Goal: Information Seeking & Learning: Learn about a topic

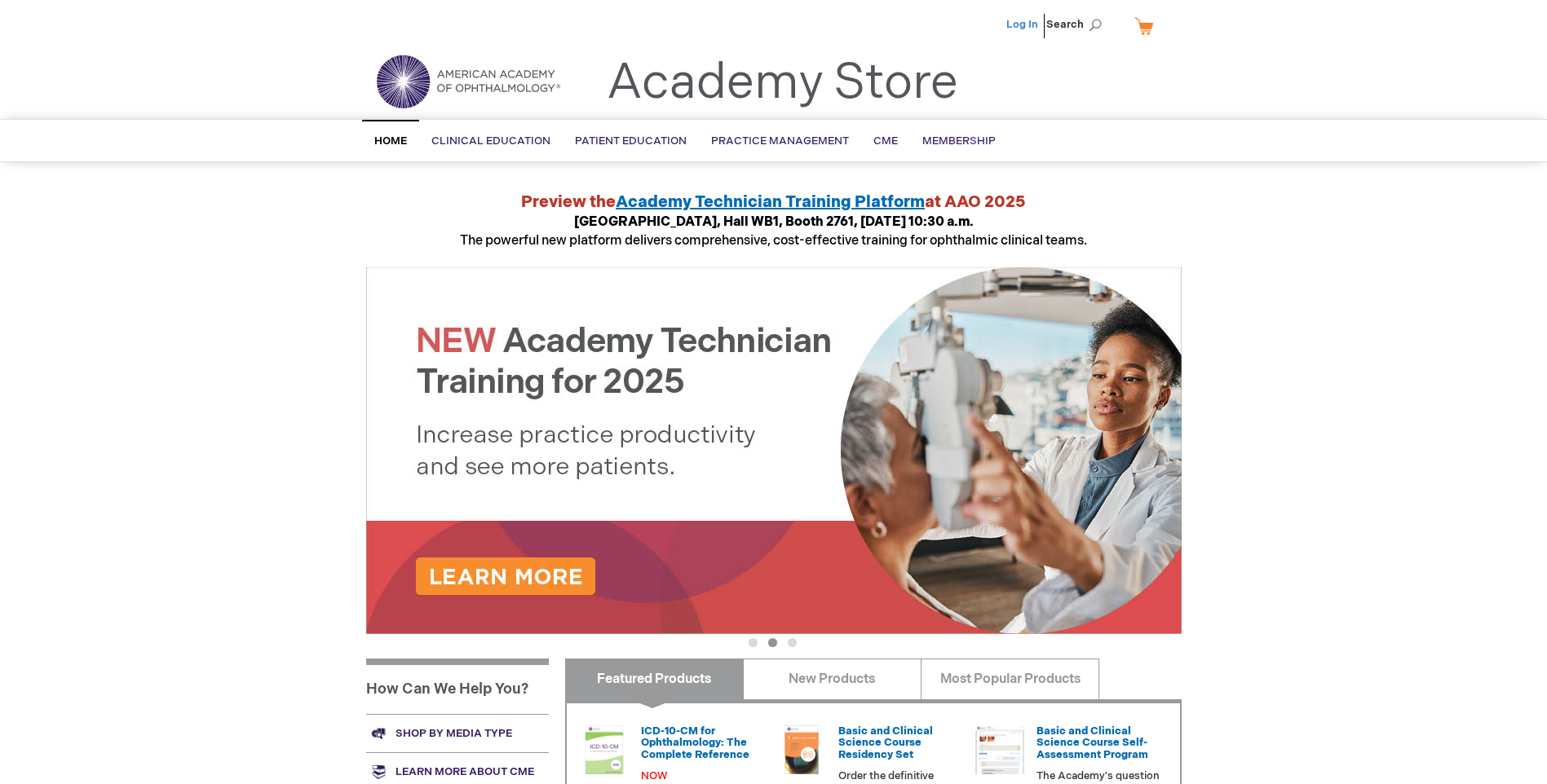
click at [1027, 25] on link "Log In" at bounding box center [1022, 24] width 32 height 13
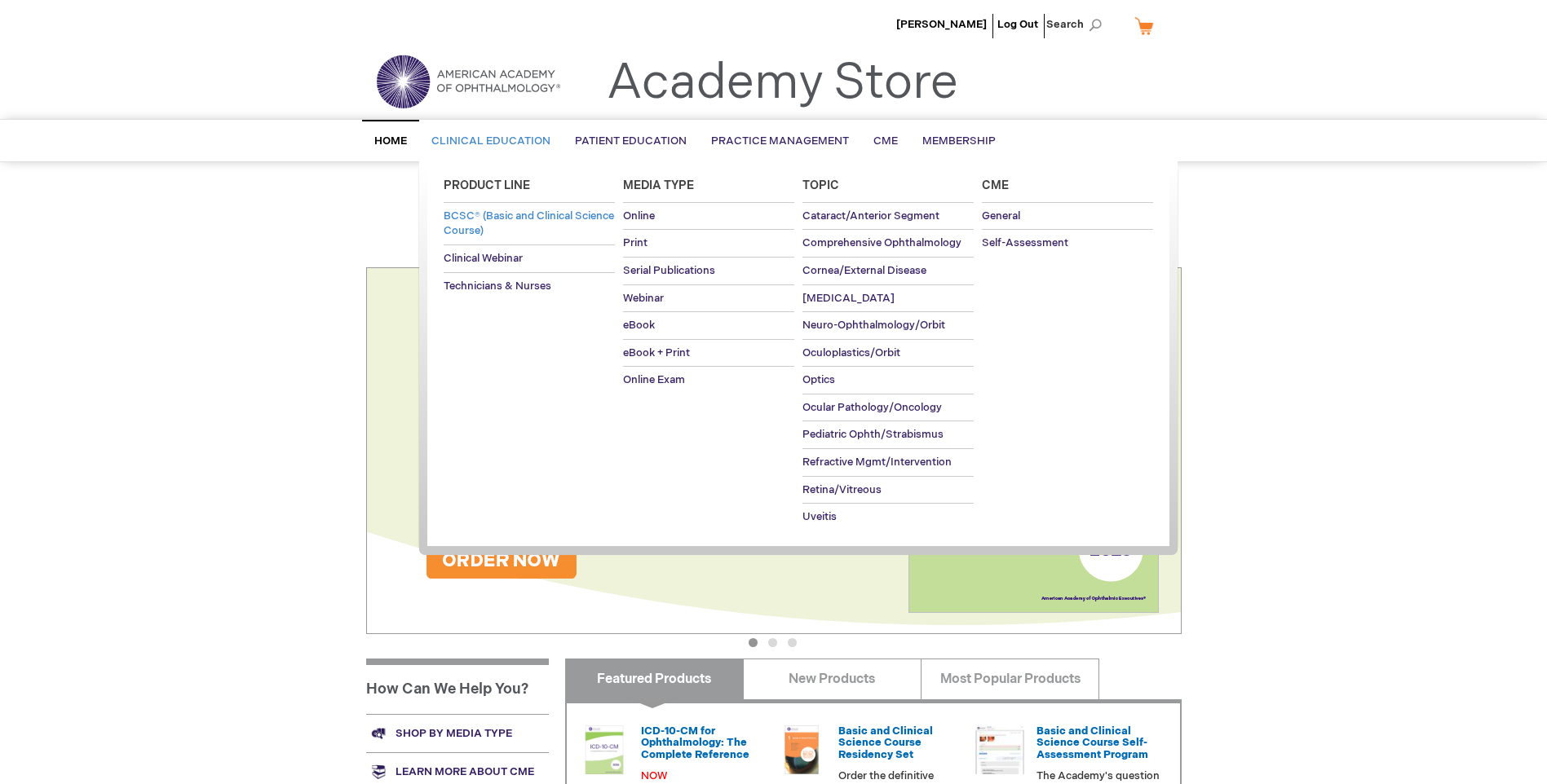
click at [506, 222] on span "BCSC® (Basic and Clinical Science Course)" at bounding box center [529, 223] width 170 height 29
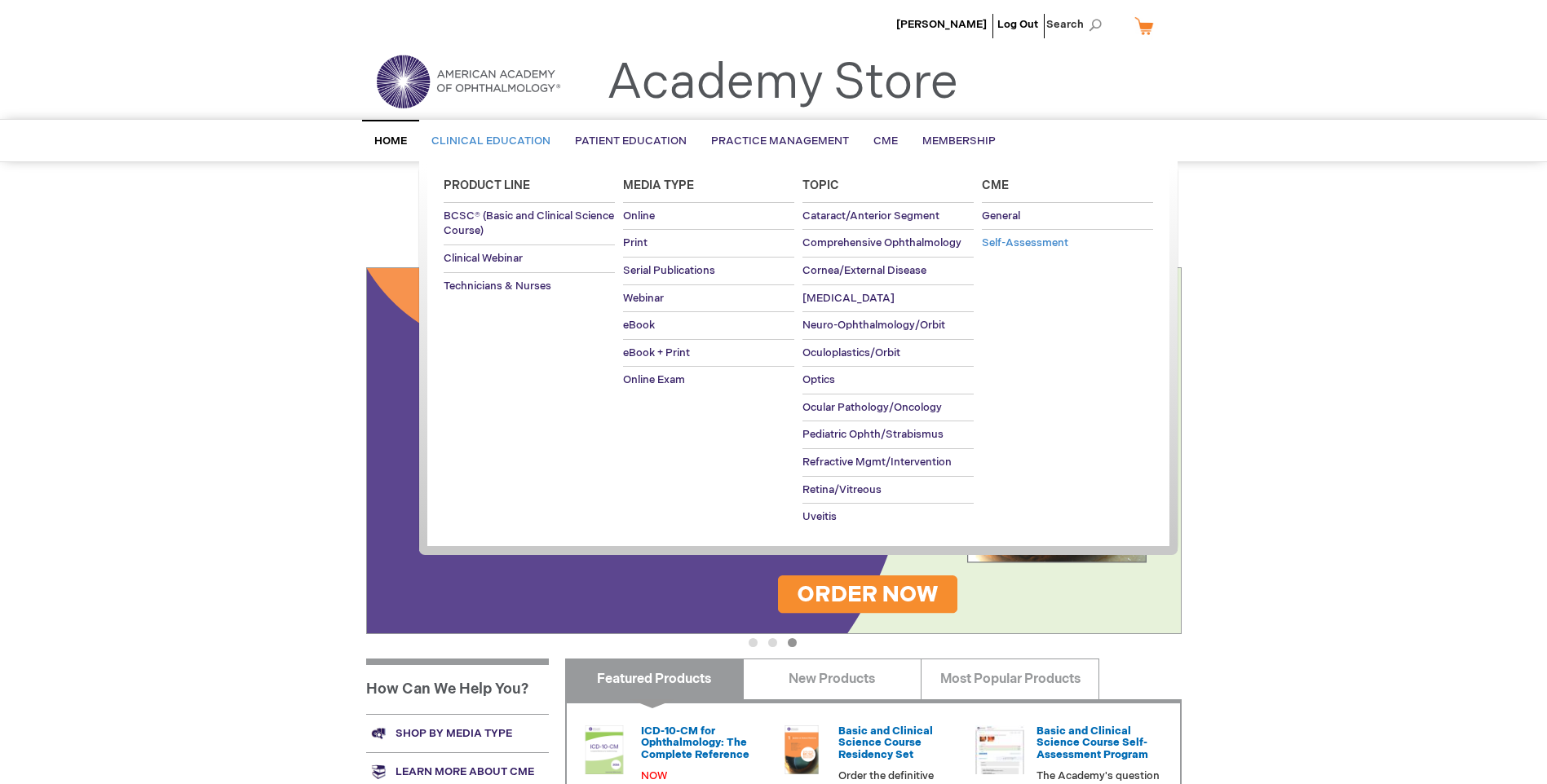
click at [1016, 241] on span "Self-Assessment" at bounding box center [1024, 243] width 86 height 13
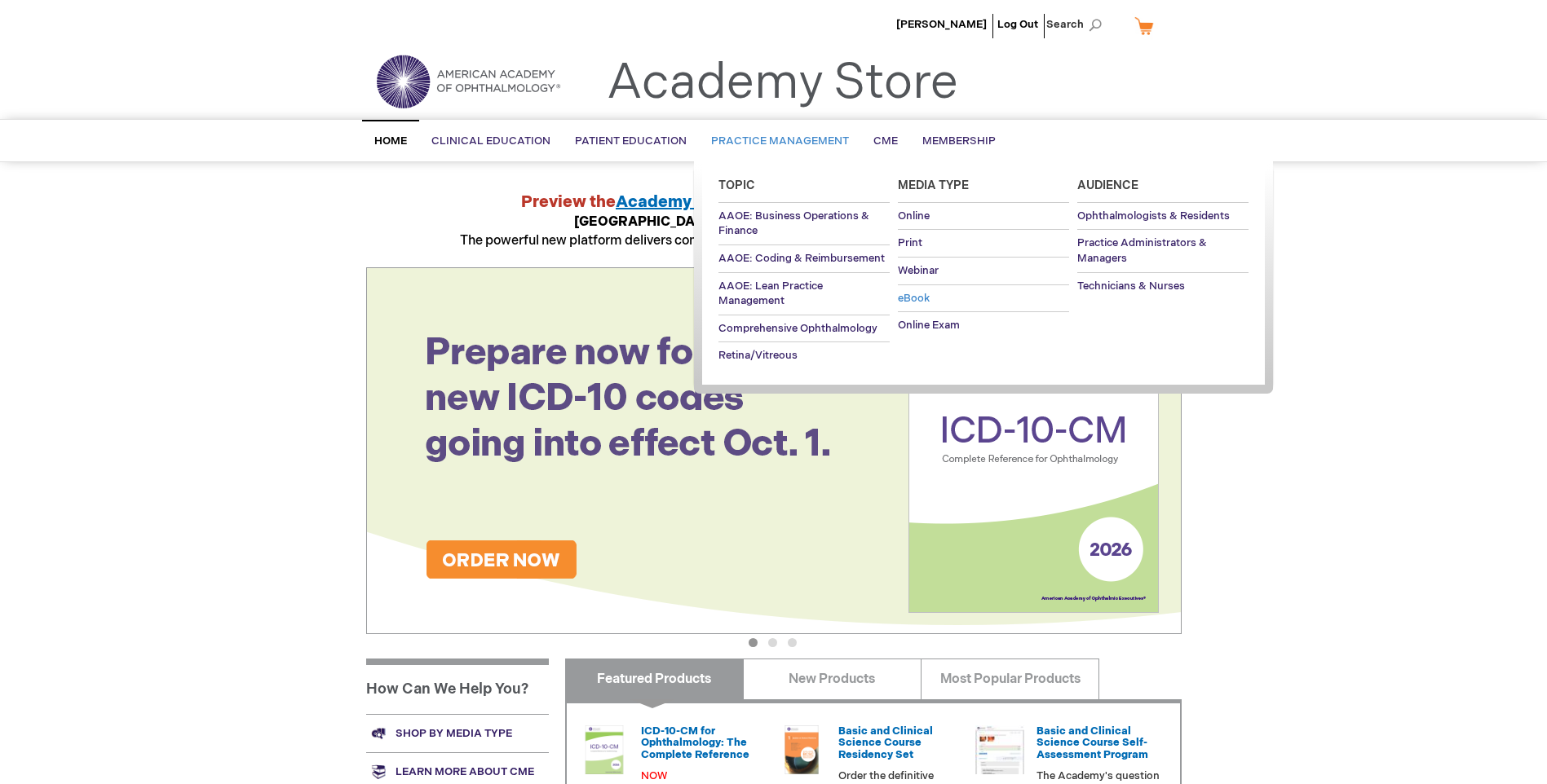
click at [905, 299] on span "eBook" at bounding box center [914, 298] width 32 height 13
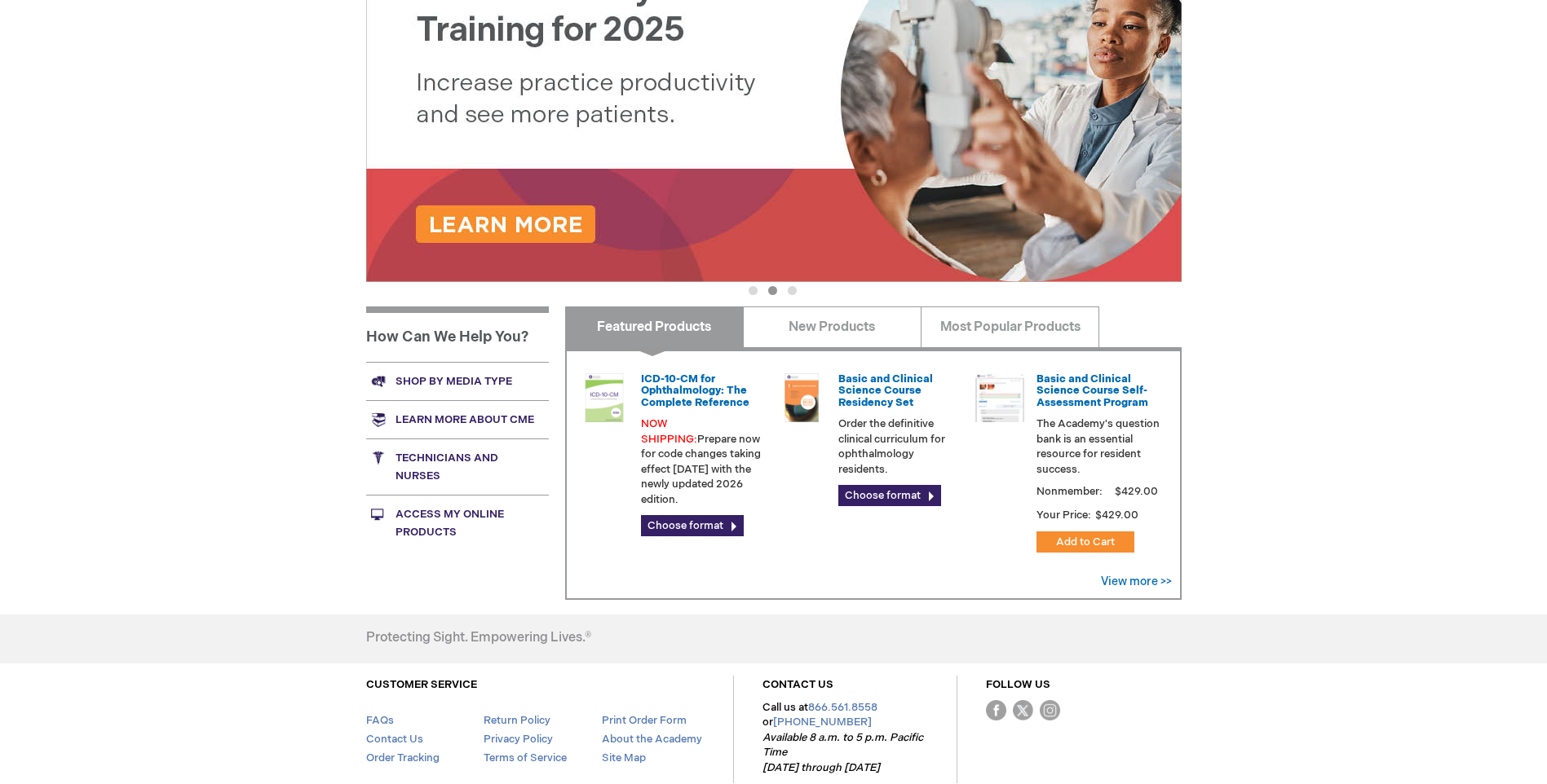
scroll to position [353, 0]
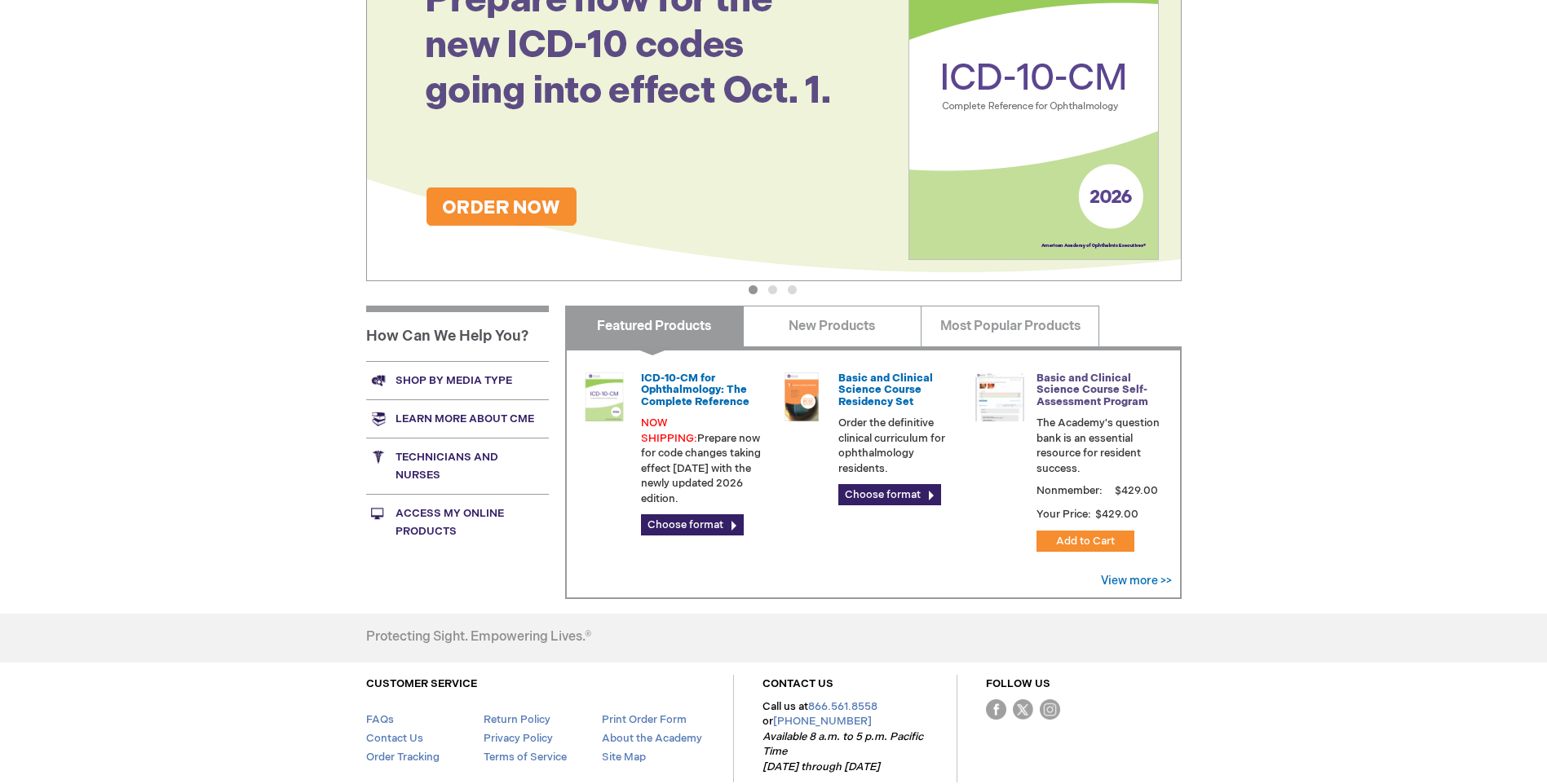
click at [1104, 379] on link "Basic and Clinical Science Course Self-Assessment Program" at bounding box center [1092, 390] width 112 height 37
